Goal: Task Accomplishment & Management: Manage account settings

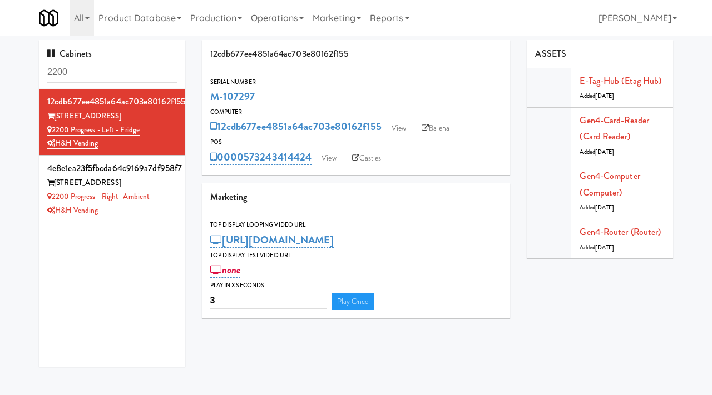
scroll to position [10, 0]
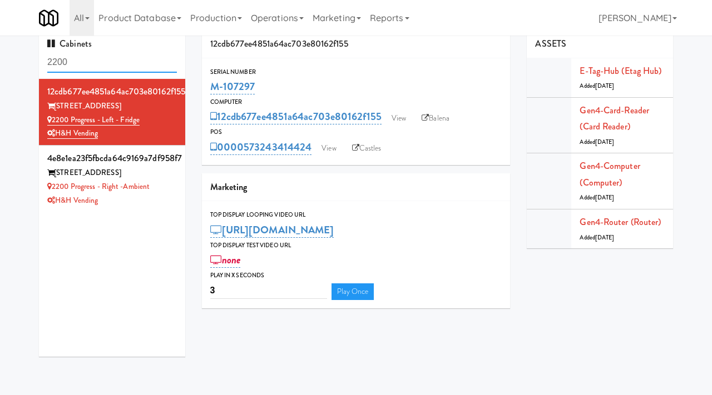
click at [125, 63] on input "2200" at bounding box center [112, 62] width 130 height 21
type input "san marcos"
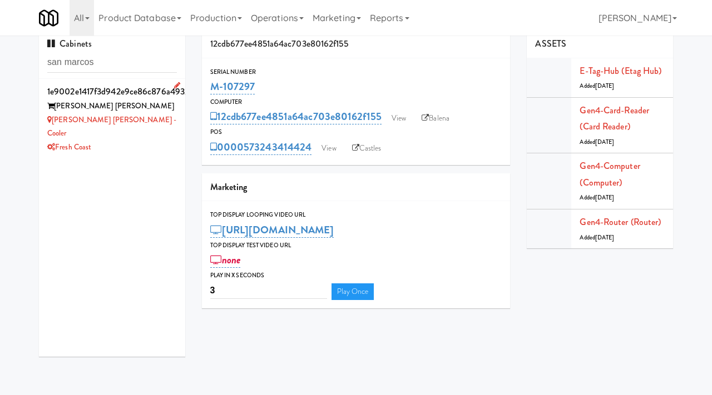
click at [176, 124] on li "1e9002e1417f3d942e9ce86c876a4932 Marc San Marcos Marc San Marcos - Cooler Fresh…" at bounding box center [112, 119] width 146 height 80
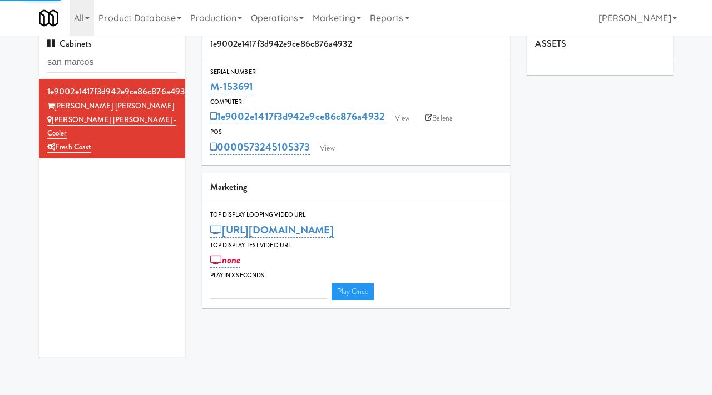
type input "3"
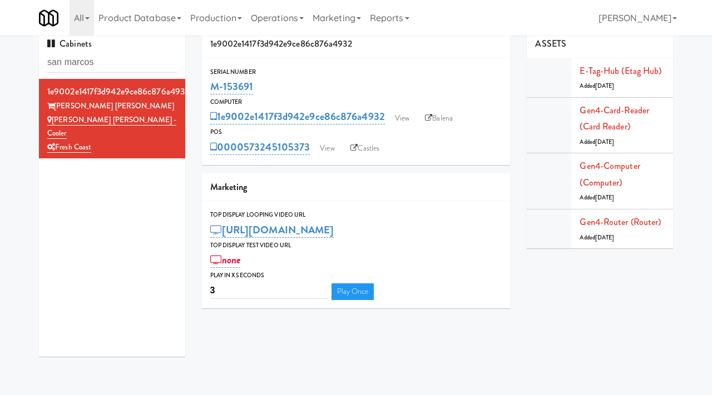
click at [313, 138] on div "0000573245105373 View Castles" at bounding box center [356, 147] width 292 height 19
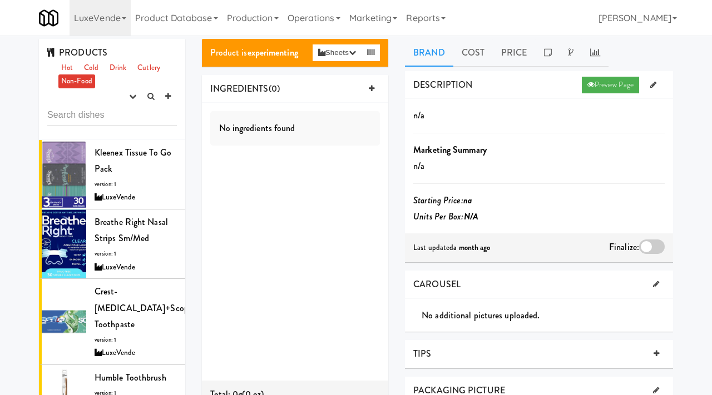
scroll to position [784, 0]
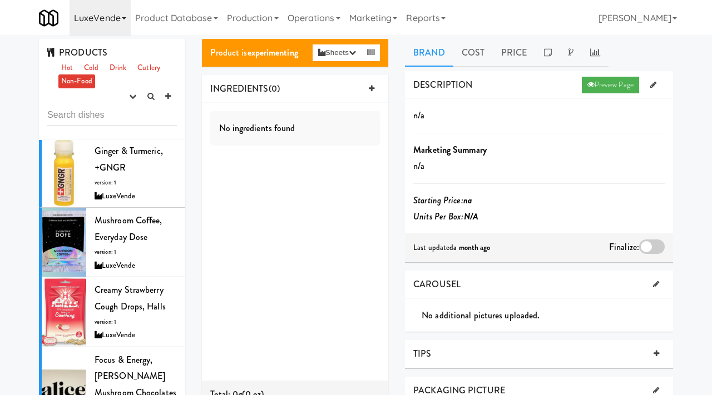
click at [117, 17] on link "LuxeVende" at bounding box center [100, 18] width 61 height 36
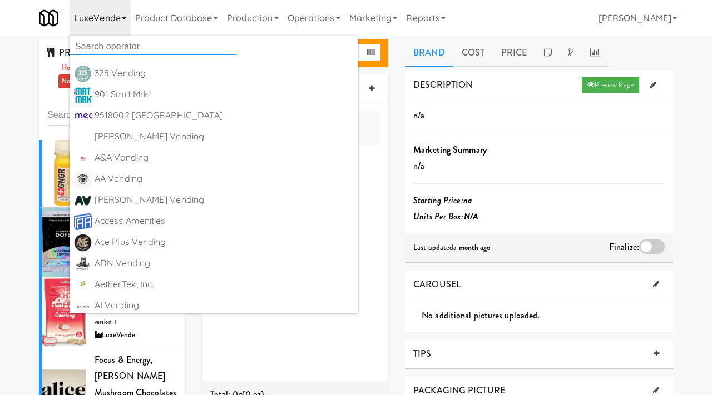
click at [119, 43] on input "text" at bounding box center [153, 46] width 167 height 17
type input "scan"
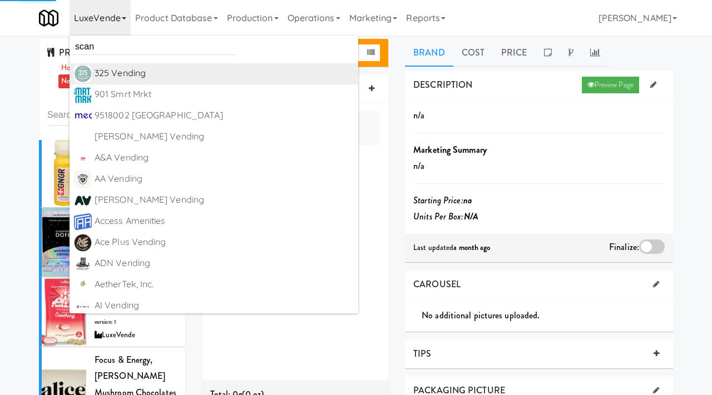
click at [110, 76] on div "325 Vending" at bounding box center [224, 73] width 259 height 17
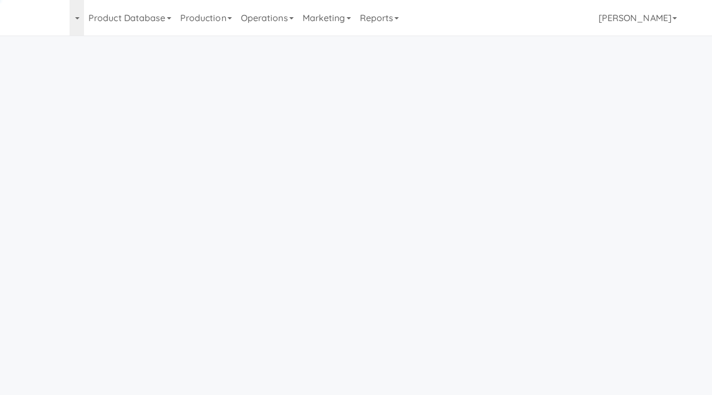
scroll to position [1, 0]
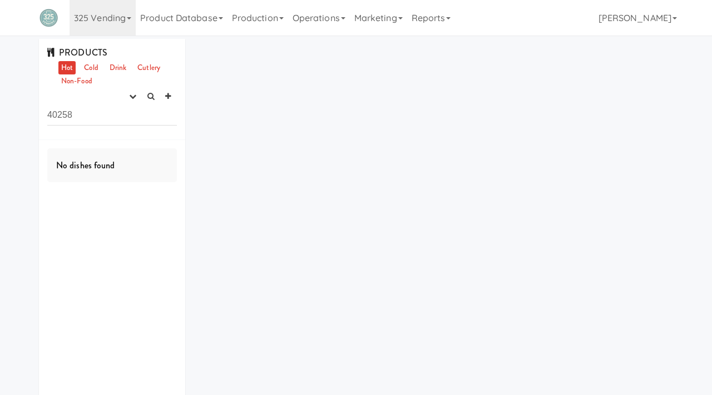
click at [96, 17] on link "325 Vending" at bounding box center [103, 18] width 66 height 36
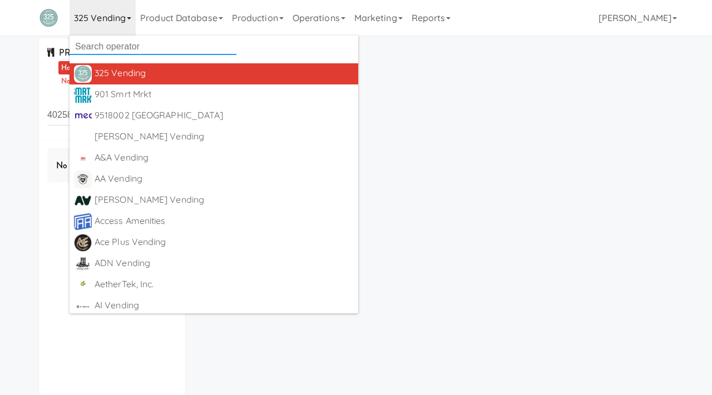
click at [110, 44] on input "text" at bounding box center [153, 46] width 167 height 17
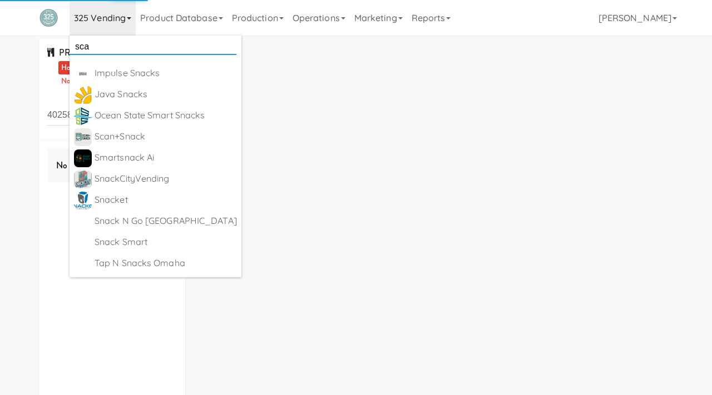
type input "scan"
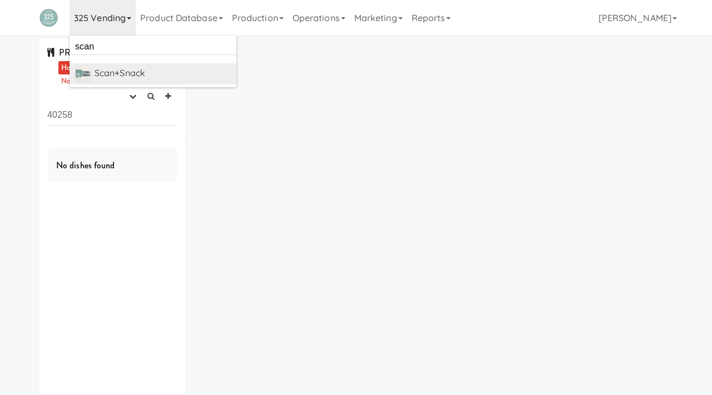
click at [131, 70] on div "Scan+Snack" at bounding box center [163, 73] width 137 height 17
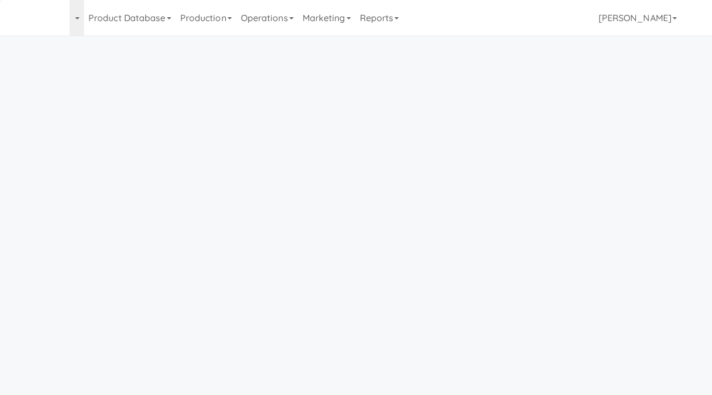
scroll to position [1, 0]
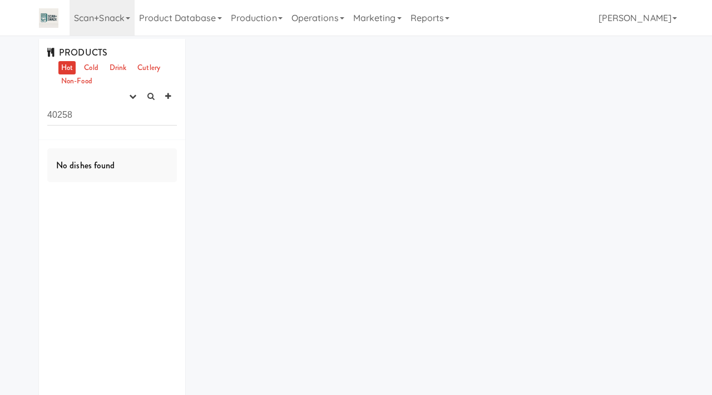
drag, startPoint x: 85, startPoint y: 120, endPoint x: 30, endPoint y: 117, distance: 54.6
click at [30, 117] on div "PRODUCTS Hot Cold Drink Cutlery Non-Food experimenting finalized shipped discon…" at bounding box center [356, 233] width 712 height 388
click at [135, 94] on icon "button" at bounding box center [132, 96] width 7 height 7
click at [113, 113] on link "experimenting" at bounding box center [97, 118] width 89 height 20
click at [89, 68] on link "Cold" at bounding box center [90, 68] width 19 height 14
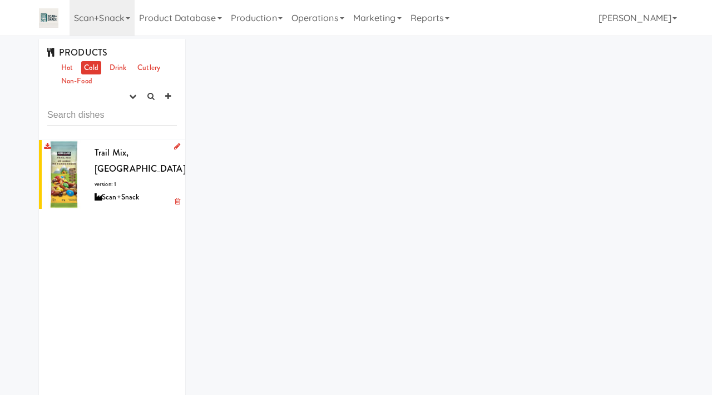
click at [126, 169] on div "Trail Mix, Kirkland version: 1 Scan+Snack" at bounding box center [136, 175] width 82 height 60
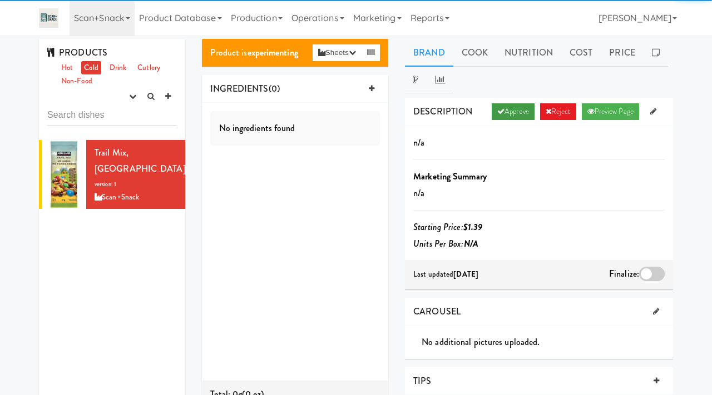
click at [502, 109] on link "Approve" at bounding box center [513, 111] width 43 height 17
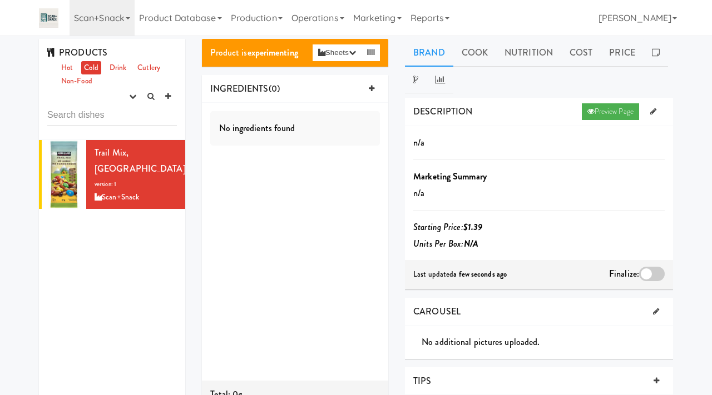
click at [653, 275] on div at bounding box center [652, 274] width 26 height 14
click at [0, 0] on input "checkbox" at bounding box center [0, 0] width 0 height 0
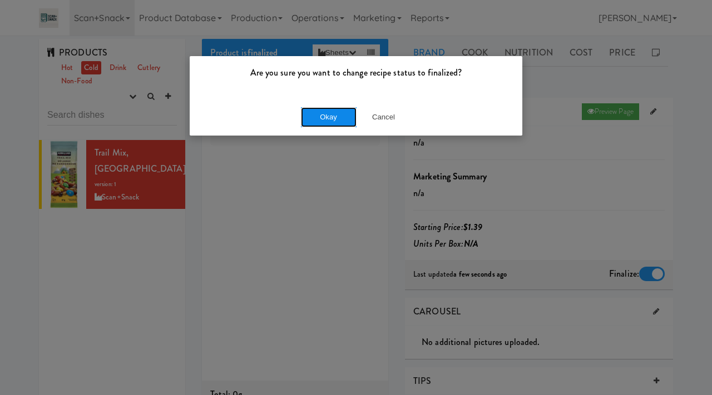
click at [332, 122] on button "Okay" at bounding box center [329, 117] width 56 height 20
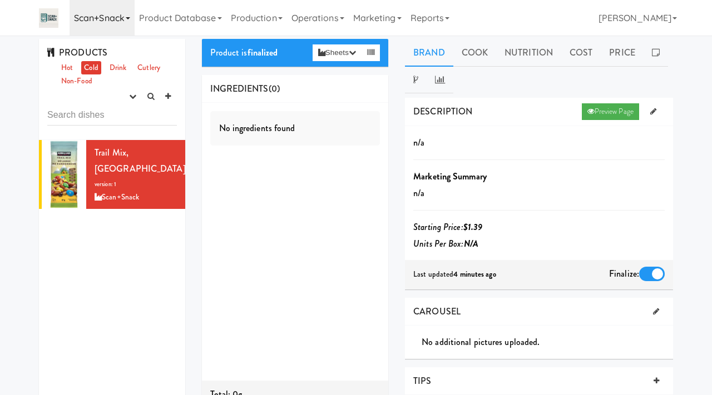
click at [99, 20] on link "Scan+Snack" at bounding box center [102, 18] width 65 height 36
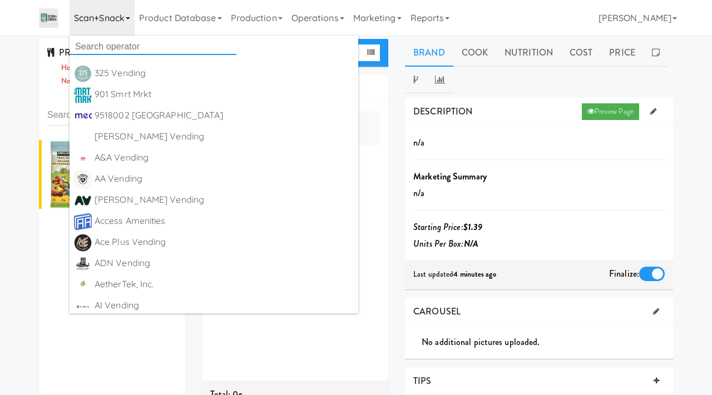
click at [94, 41] on input "text" at bounding box center [153, 46] width 167 height 17
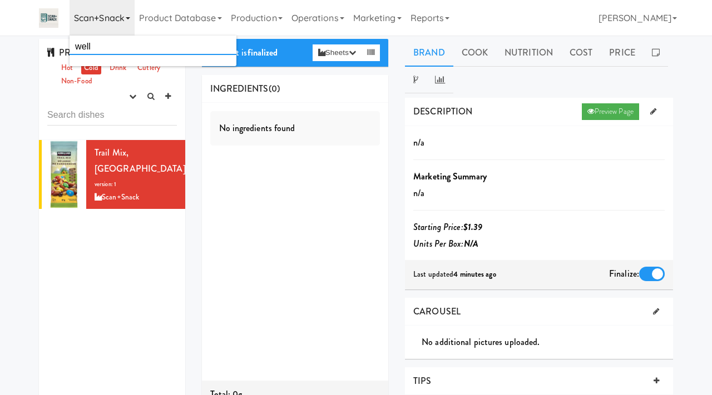
type input "well"
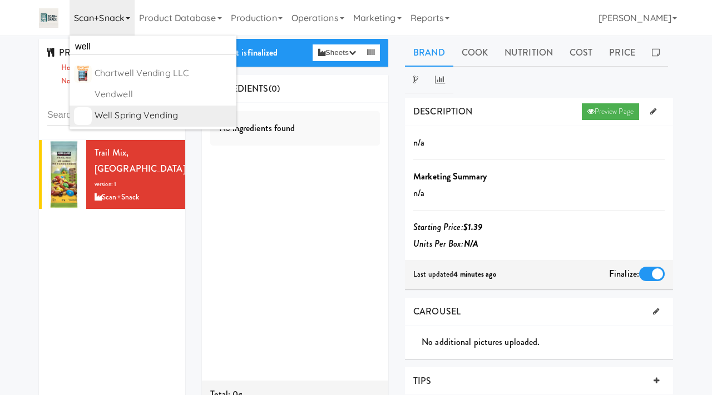
click at [112, 108] on div "Well Spring Vending" at bounding box center [163, 115] width 137 height 17
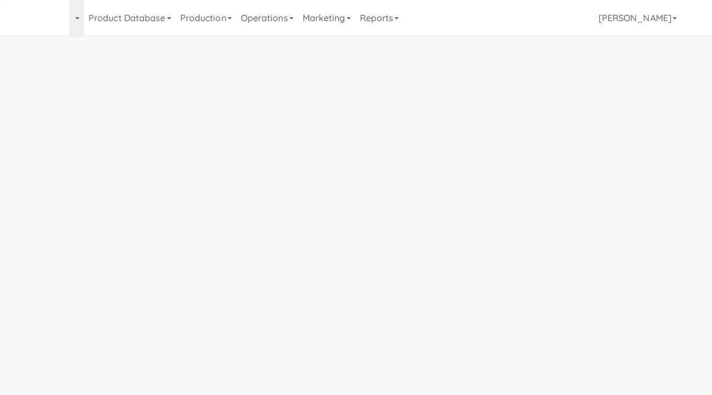
scroll to position [1, 0]
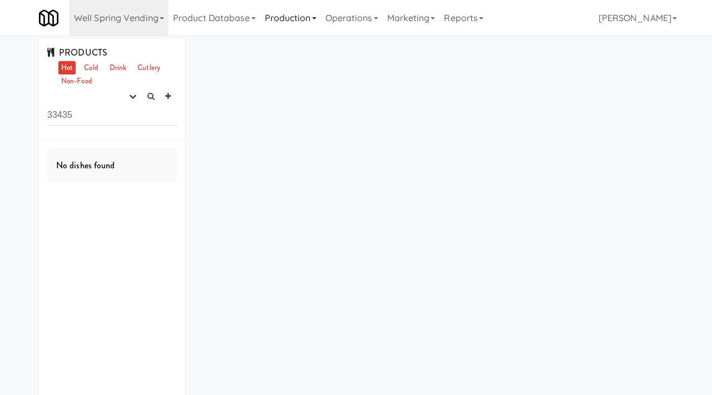
click at [290, 22] on link "Production" at bounding box center [290, 18] width 61 height 36
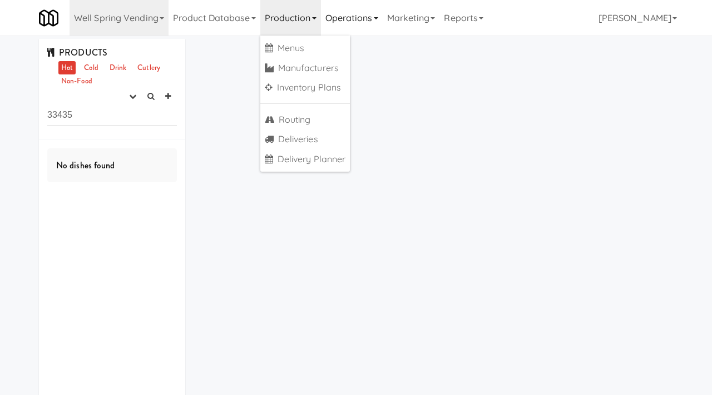
click at [355, 17] on link "Operations" at bounding box center [352, 18] width 62 height 36
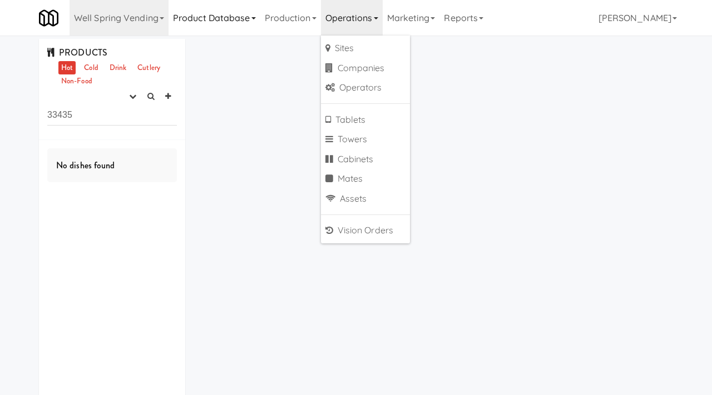
click at [249, 18] on link "Product Database" at bounding box center [215, 18] width 92 height 36
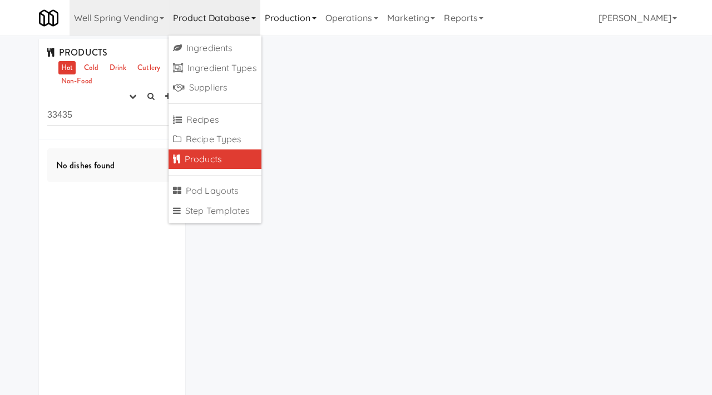
click at [283, 17] on link "Production" at bounding box center [290, 18] width 61 height 36
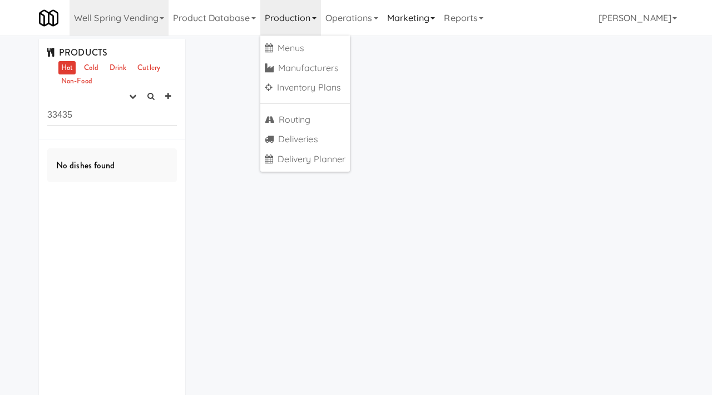
click at [423, 16] on link "Marketing" at bounding box center [411, 18] width 57 height 36
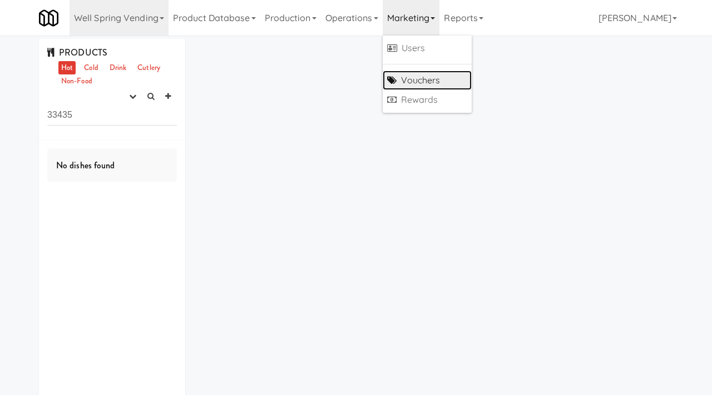
click at [414, 85] on link "Vouchers" at bounding box center [427, 81] width 89 height 20
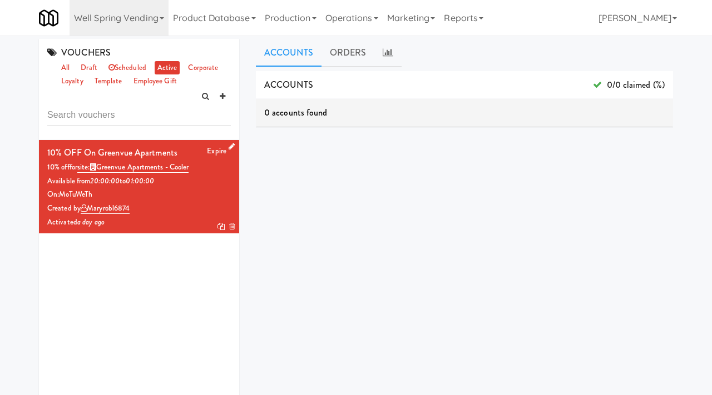
click at [230, 145] on icon at bounding box center [232, 146] width 6 height 7
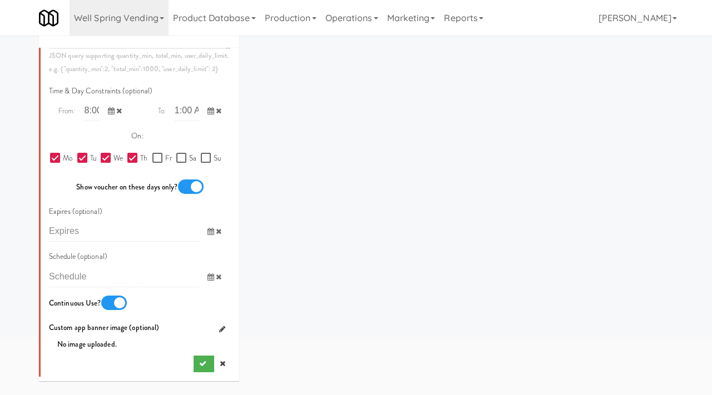
scroll to position [87, 0]
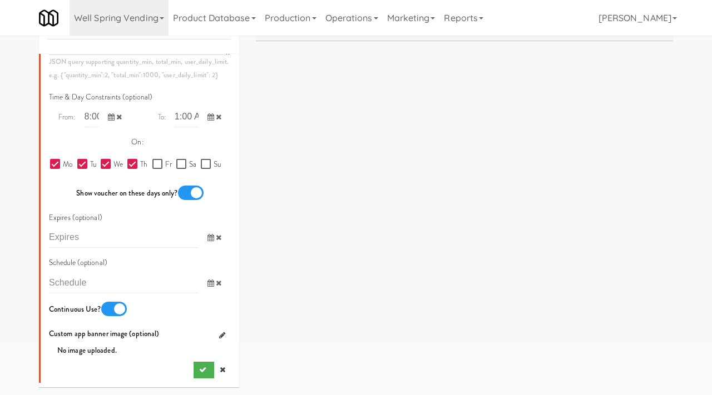
click at [110, 120] on icon at bounding box center [111, 116] width 7 height 7
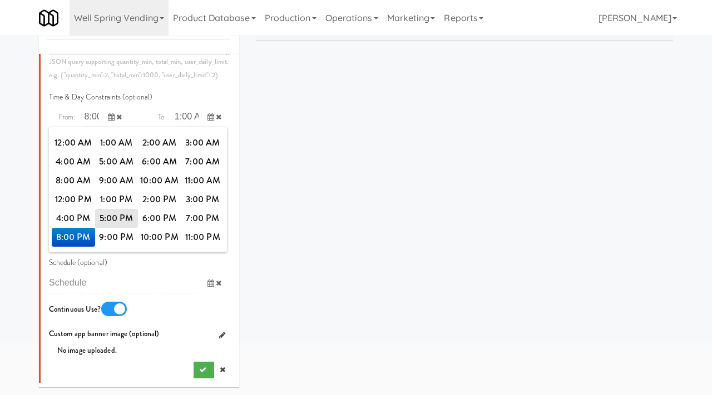
click at [120, 116] on icon at bounding box center [119, 116] width 6 height 7
click at [216, 120] on icon at bounding box center [219, 116] width 6 height 7
click at [295, 249] on div "ACCOUNTS 0/0 claimed (%) 0 accounts found ORDERS code user tax total when meals…" at bounding box center [464, 193] width 417 height 417
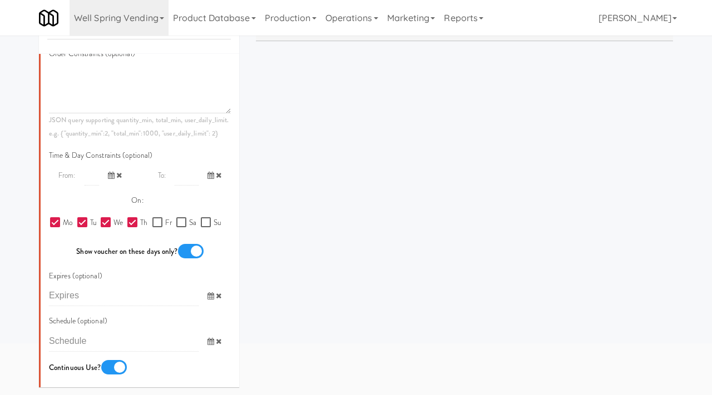
scroll to position [520, 0]
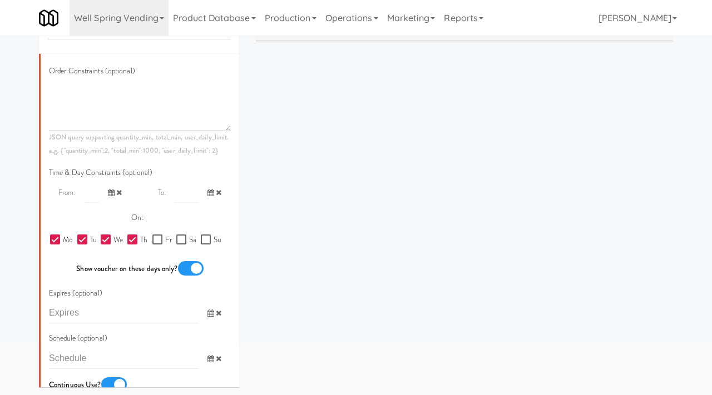
click at [137, 241] on input "Th" at bounding box center [133, 240] width 13 height 9
checkbox input "false"
click at [104, 240] on input "We" at bounding box center [107, 240] width 13 height 9
checkbox input "false"
click at [81, 241] on input "Tu" at bounding box center [83, 240] width 13 height 9
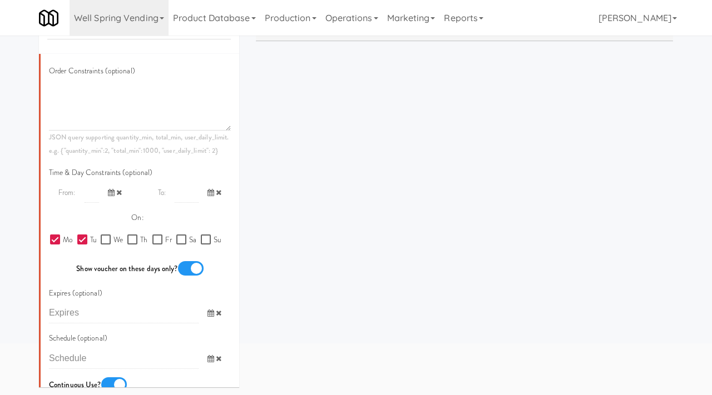
checkbox input "false"
click at [61, 240] on input "Mo" at bounding box center [56, 240] width 13 height 9
checkbox input "false"
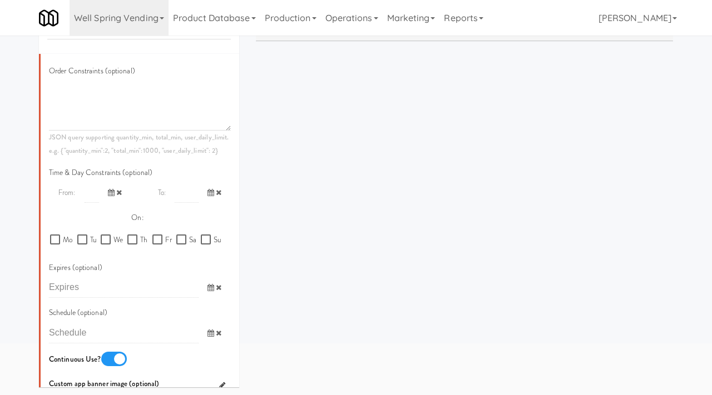
click at [209, 288] on icon at bounding box center [210, 287] width 7 height 7
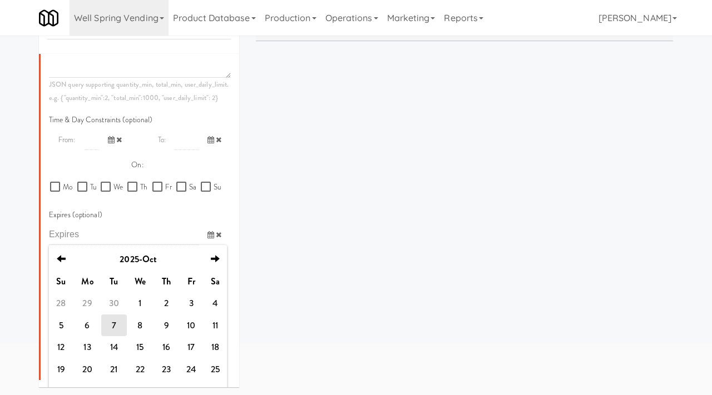
scroll to position [576, 0]
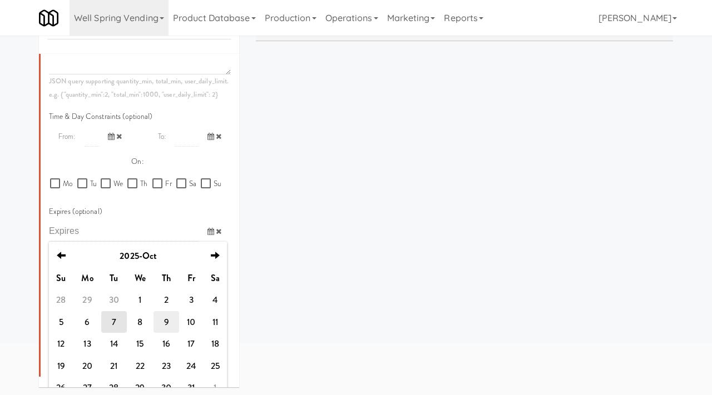
click at [169, 319] on td "9" at bounding box center [166, 322] width 25 height 22
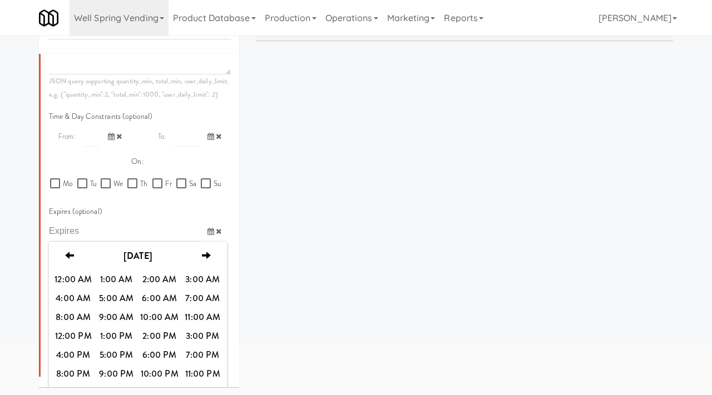
click at [279, 230] on div "ACCOUNTS 0/0 claimed (%) 0 accounts found ORDERS code user tax total when meals…" at bounding box center [464, 193] width 417 height 417
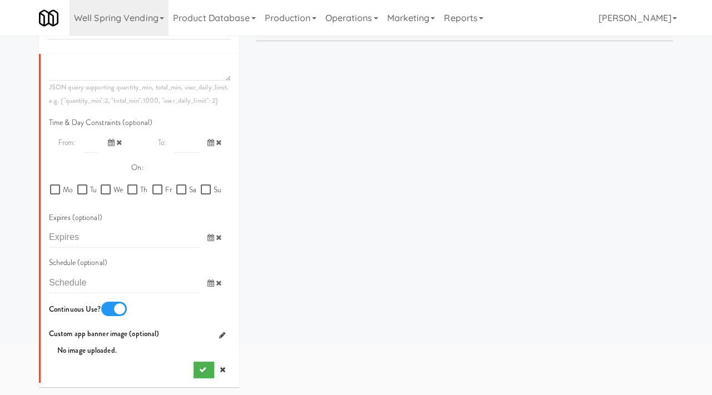
scroll to position [570, 0]
click at [210, 238] on icon at bounding box center [210, 237] width 7 height 7
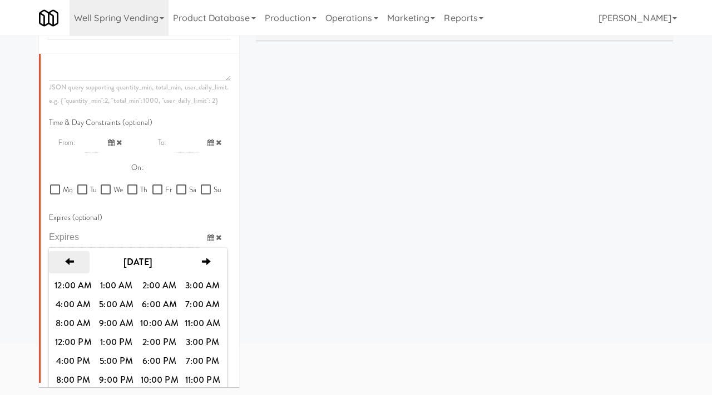
click at [65, 266] on icon "previous" at bounding box center [69, 262] width 9 height 9
click at [207, 262] on icon "next" at bounding box center [206, 262] width 9 height 9
click at [220, 240] on icon at bounding box center [219, 237] width 6 height 7
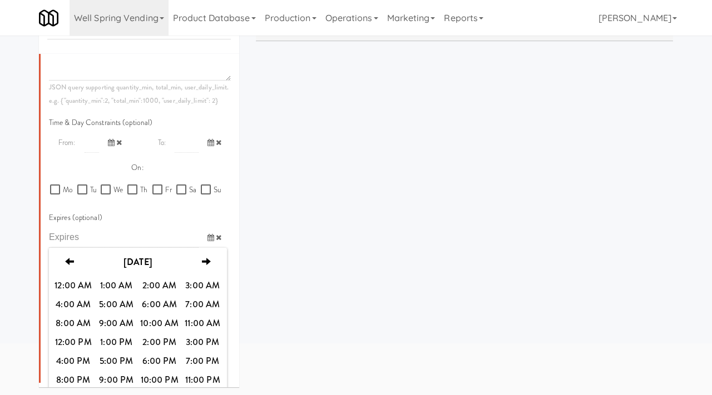
click at [307, 249] on div "ACCOUNTS 0/0 claimed (%) 0 accounts found ORDERS code user tax total when meals…" at bounding box center [464, 193] width 417 height 417
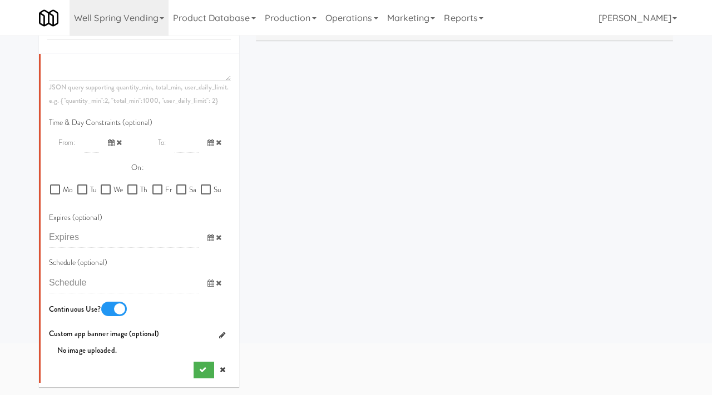
click at [217, 236] on icon at bounding box center [219, 237] width 6 height 7
click at [210, 236] on icon at bounding box center [210, 237] width 7 height 7
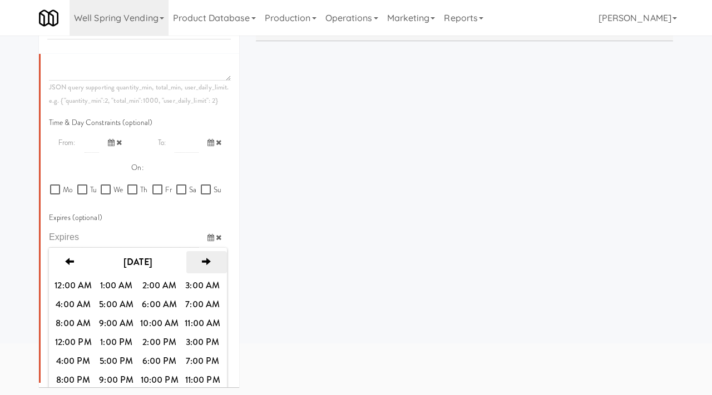
click at [211, 262] on icon "next" at bounding box center [206, 262] width 9 height 9
click at [86, 286] on span "12:00 AM" at bounding box center [73, 285] width 43 height 19
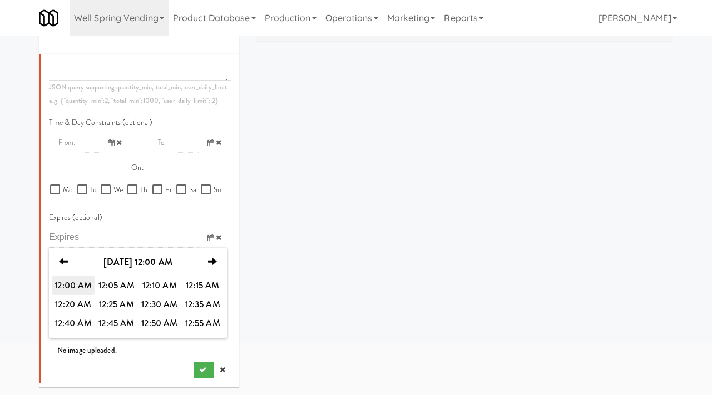
click at [82, 283] on span "12:00 AM" at bounding box center [73, 285] width 43 height 19
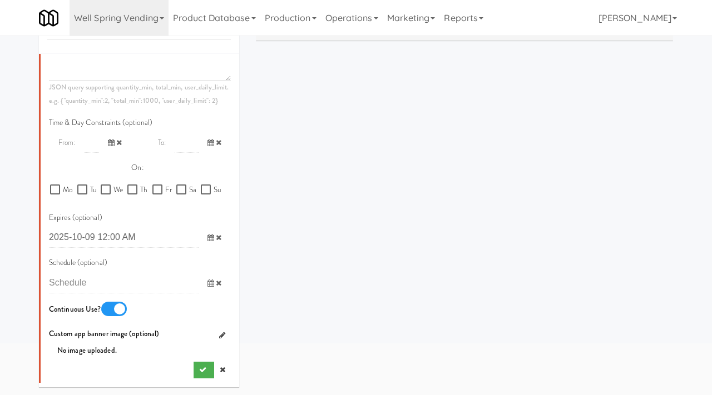
click at [212, 236] on icon at bounding box center [210, 237] width 7 height 7
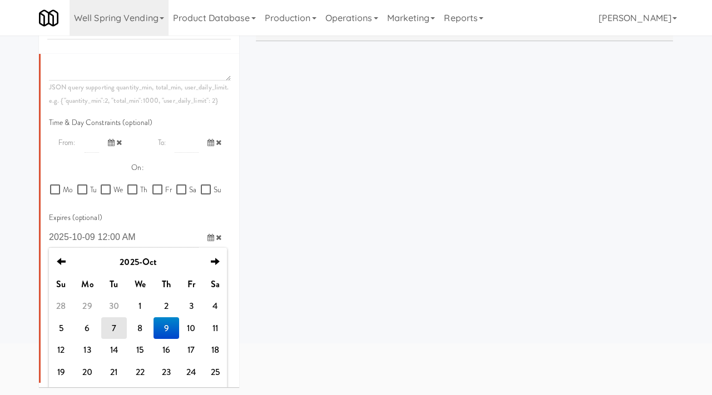
click at [169, 324] on td "9" at bounding box center [166, 329] width 25 height 22
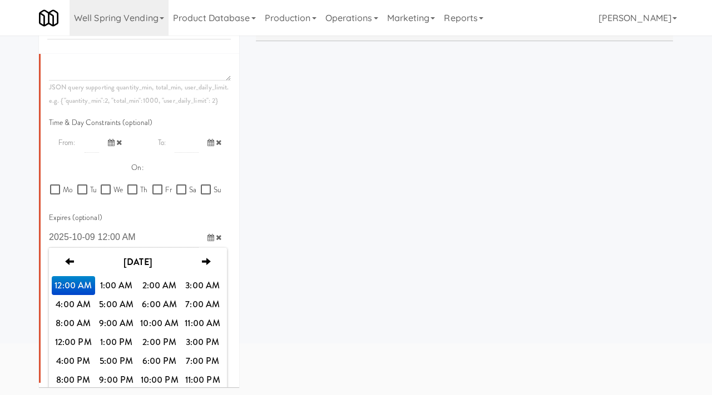
click at [76, 290] on span "12:00 AM" at bounding box center [73, 285] width 43 height 19
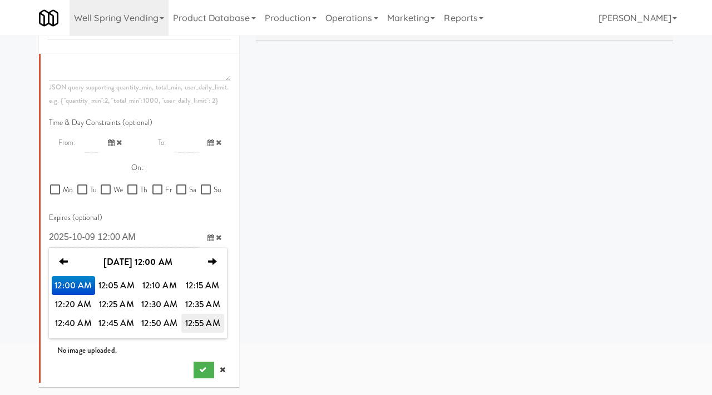
click at [207, 324] on span "12:55 AM" at bounding box center [202, 323] width 43 height 19
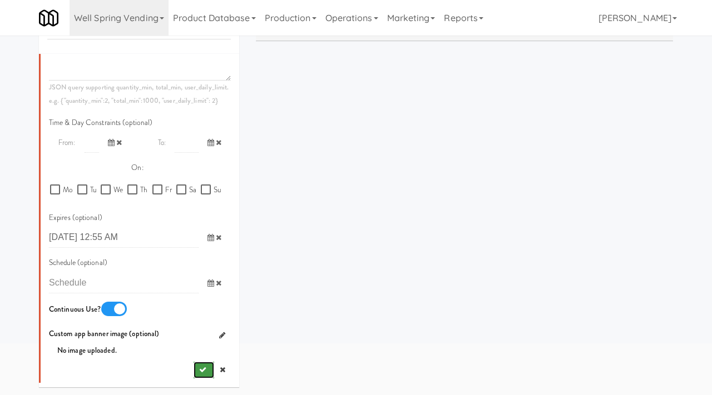
click at [197, 368] on button "submit" at bounding box center [204, 370] width 21 height 17
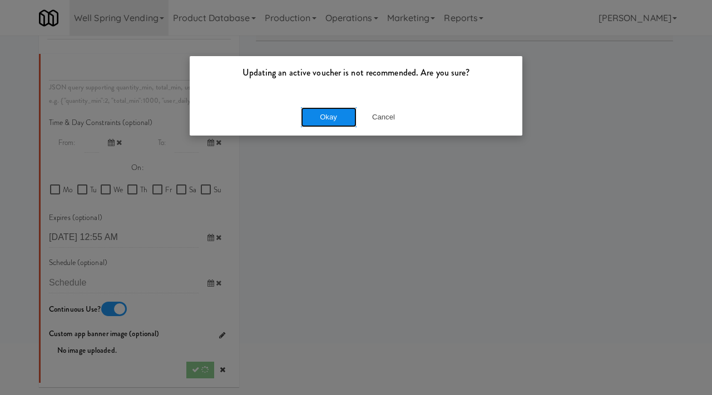
click at [336, 118] on button "Okay" at bounding box center [329, 117] width 56 height 20
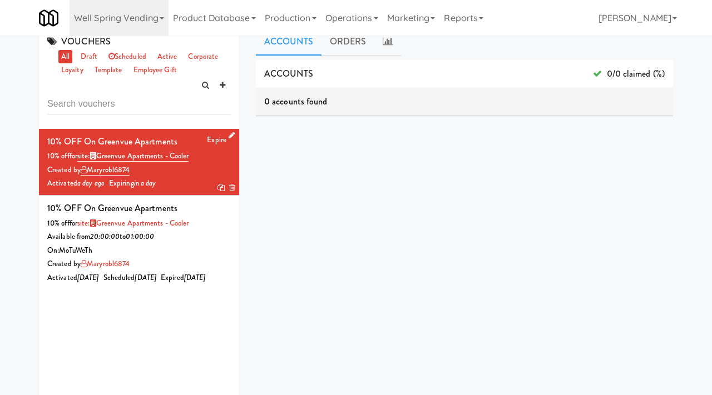
scroll to position [13, 0]
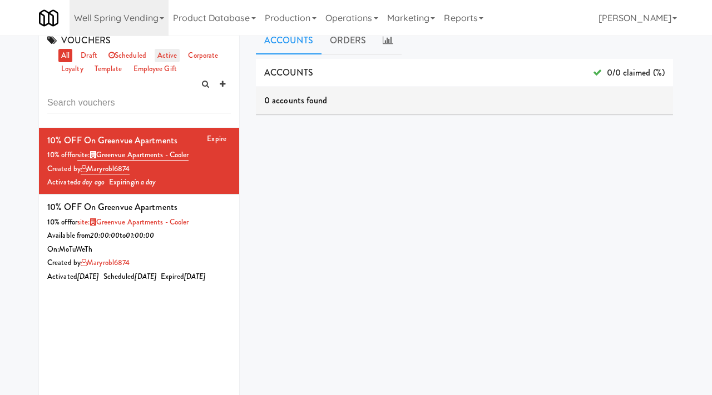
click at [166, 57] on link "active" at bounding box center [168, 56] width 26 height 14
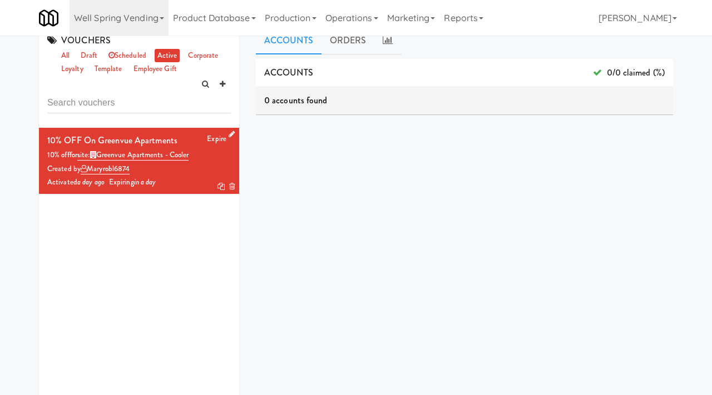
click at [232, 133] on icon at bounding box center [232, 134] width 6 height 7
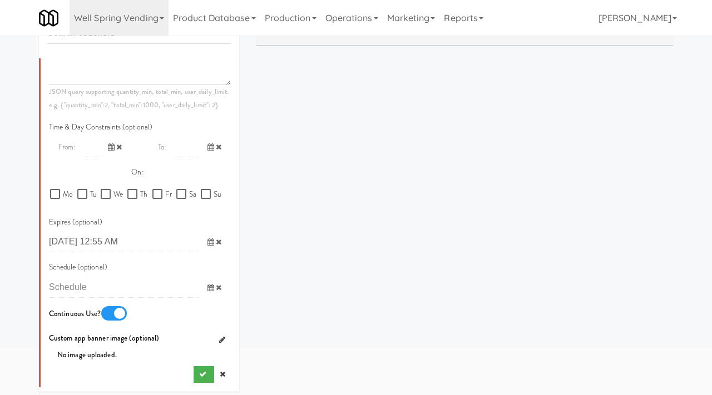
scroll to position [93, 0]
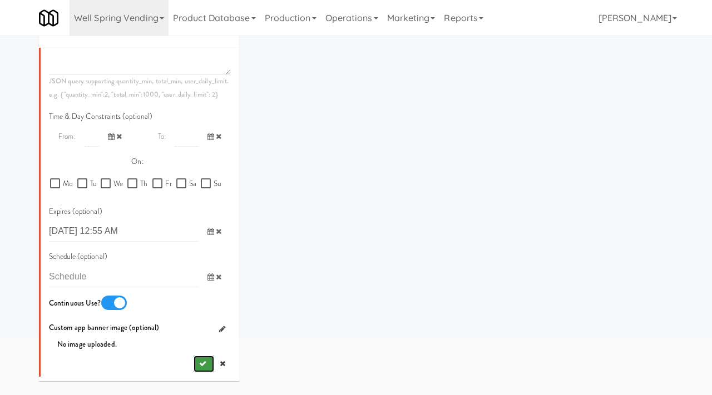
click at [202, 363] on icon "submit" at bounding box center [202, 363] width 7 height 7
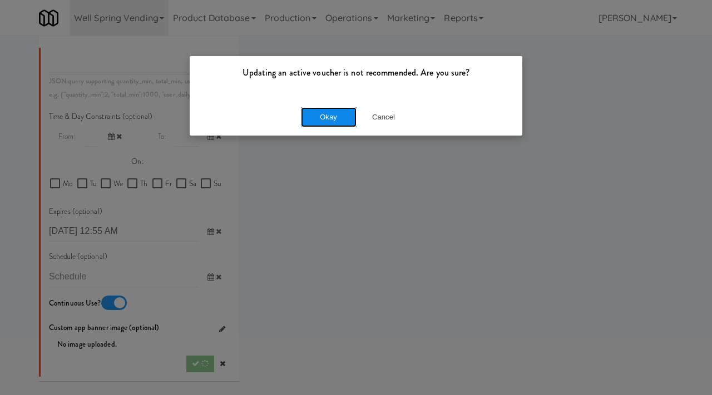
click at [332, 110] on button "Okay" at bounding box center [329, 117] width 56 height 20
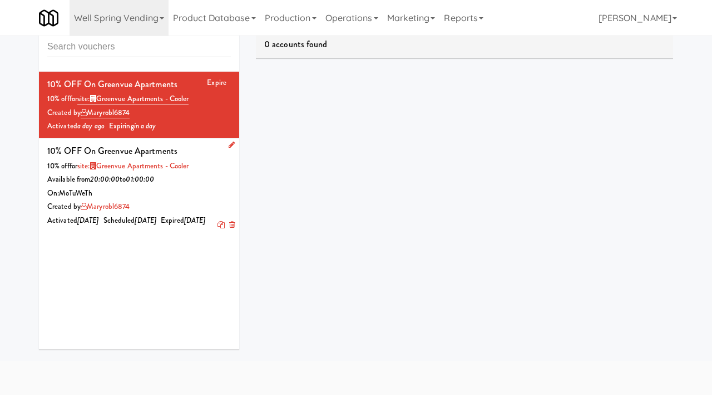
scroll to position [61, 0]
